Goal: Find specific page/section

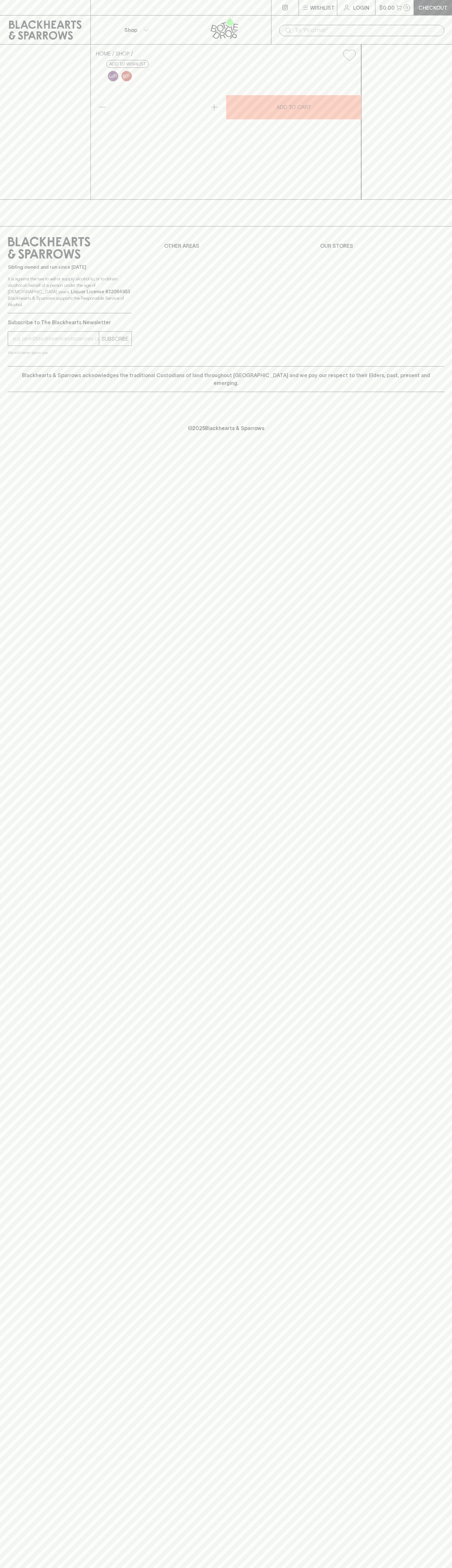
click at [240, 12] on div at bounding box center [180, 7] width 181 height 15
click at [423, 1146] on div "Wishlist Login $0.00 0 Checkout Shop ​ HOME SHOP [DEMOGRAPHIC_DATA][PERSON_NAME…" at bounding box center [226, 784] width 452 height 1568
click at [67, 1567] on html "Wishlist Login $0.00 0 Checkout Shop ​ HOME SHOP [DEMOGRAPHIC_DATA][PERSON_NAME…" at bounding box center [226, 784] width 452 height 1568
click at [9, 1196] on div "Wishlist Login $0.00 0 Checkout Shop ​ HOME SHOP [DEMOGRAPHIC_DATA][PERSON_NAME…" at bounding box center [226, 784] width 452 height 1568
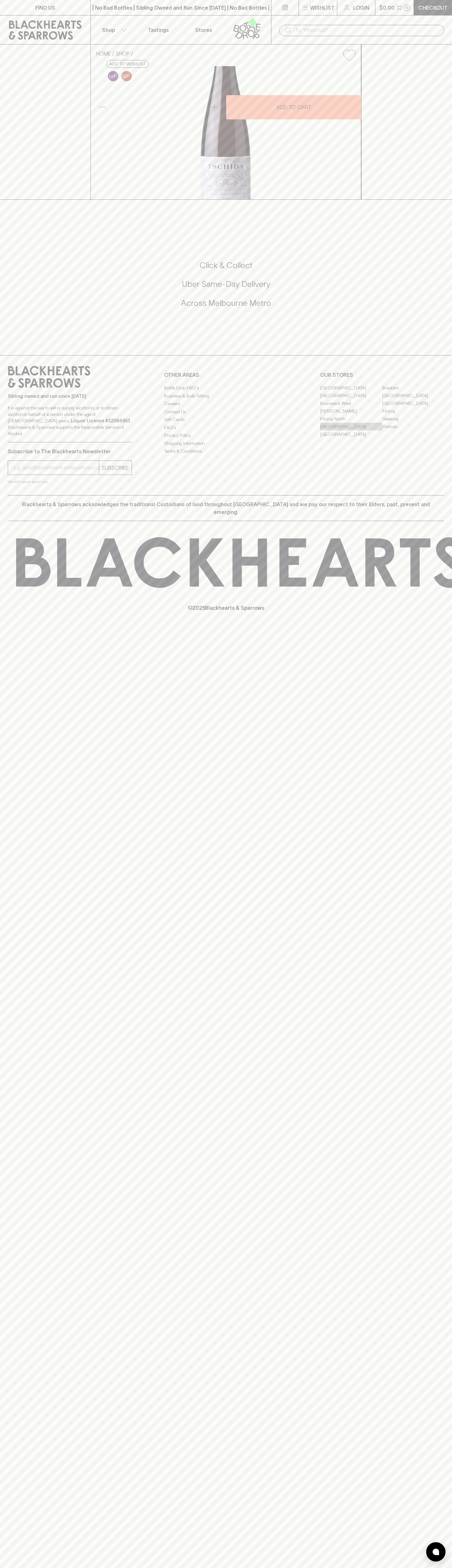
click at [351, 430] on link "North Hobart" at bounding box center [351, 426] width 62 height 8
